Goal: Check status: Check status

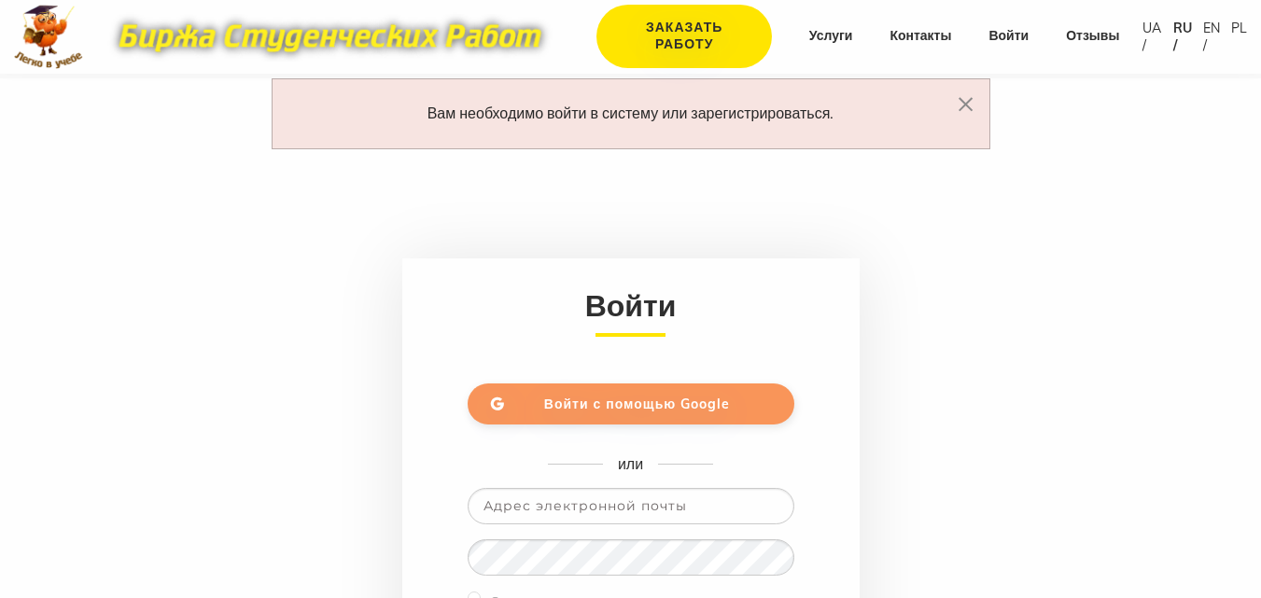
click at [705, 386] on link "Войти с помощью Google" at bounding box center [631, 404] width 327 height 41
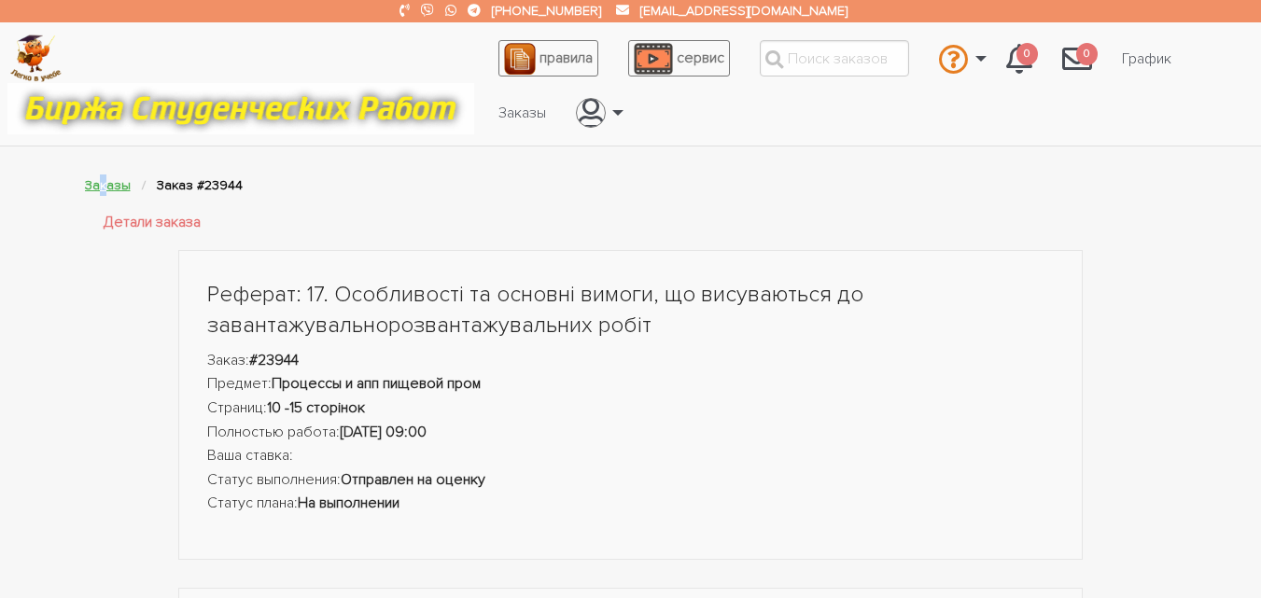
drag, startPoint x: 99, startPoint y: 175, endPoint x: 105, endPoint y: 189, distance: 15.4
click at [105, 189] on li "Заказы" at bounding box center [121, 185] width 72 height 21
click at [105, 189] on link "Заказы" at bounding box center [108, 185] width 46 height 16
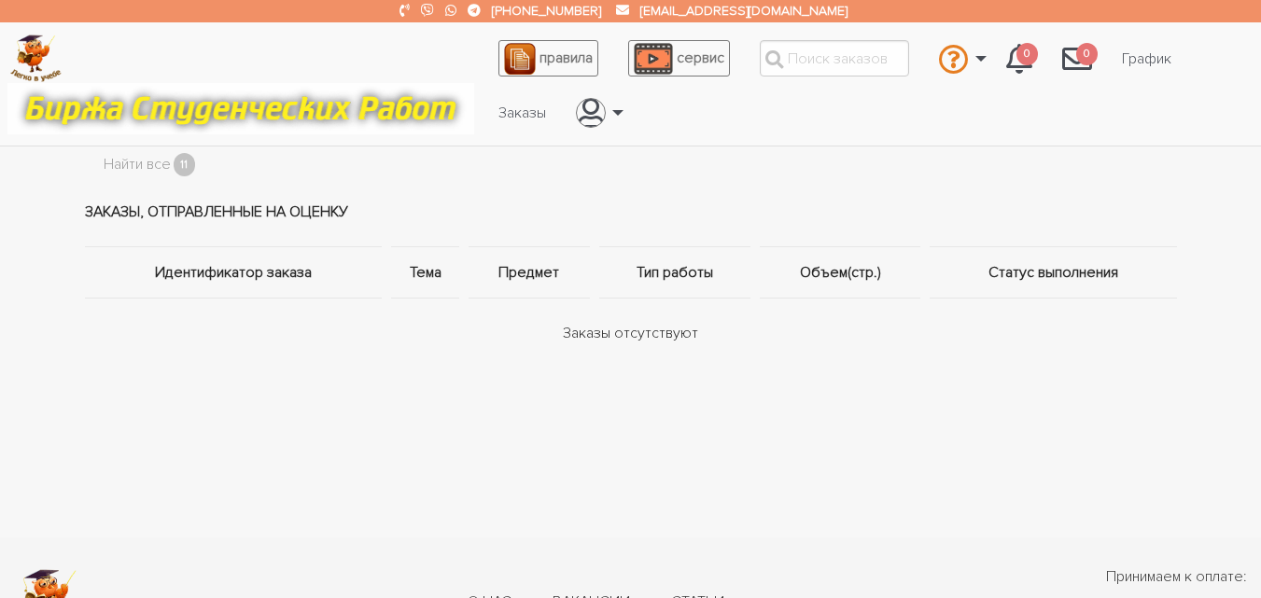
scroll to position [105, 0]
click at [111, 161] on link "Найти все" at bounding box center [137, 164] width 67 height 24
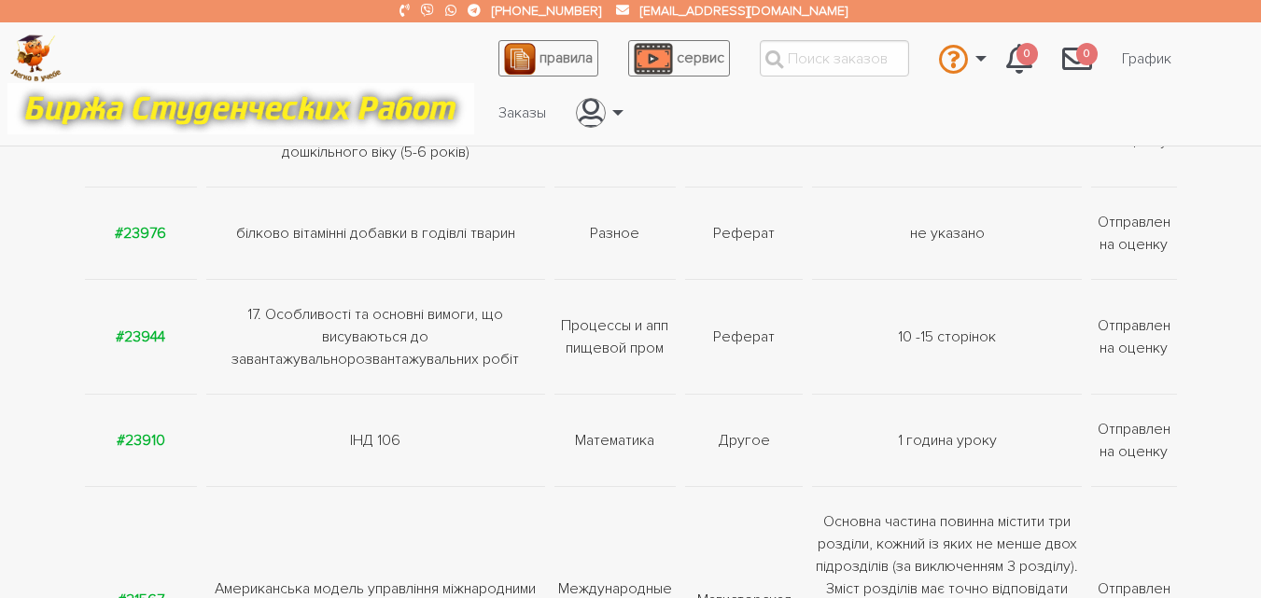
scroll to position [835, 0]
click at [151, 339] on strong "#23944" at bounding box center [140, 337] width 49 height 19
